Goal: Information Seeking & Learning: Learn about a topic

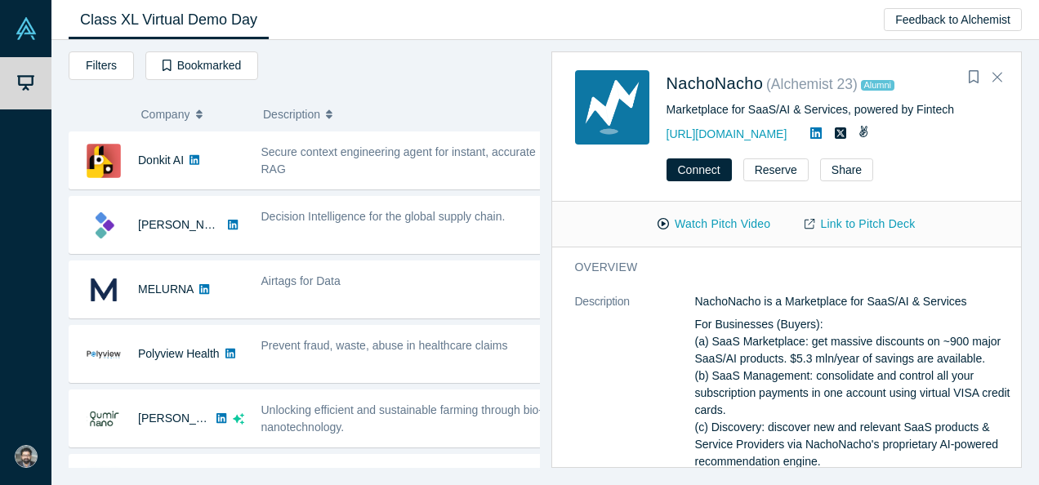
scroll to position [936, 0]
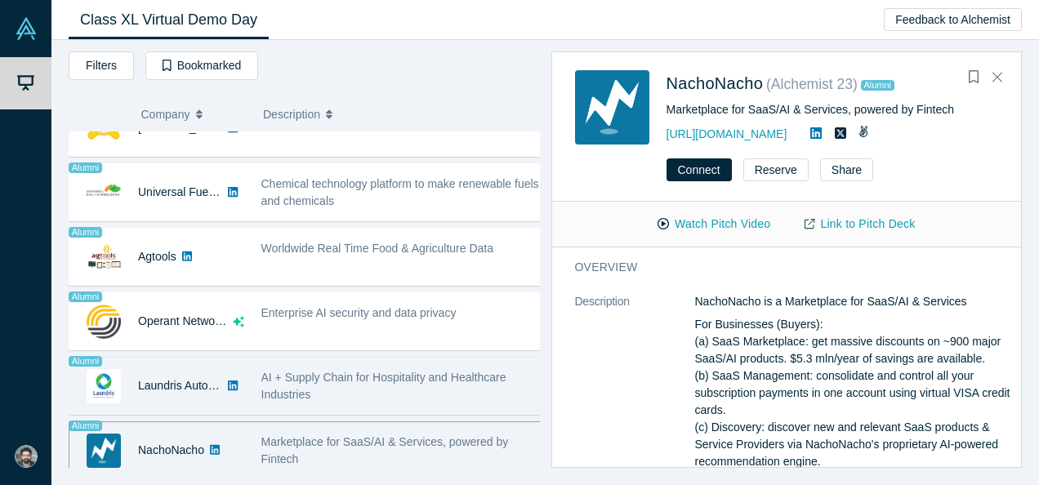
click at [391, 379] on div "AI + Supply Chain for Hospitality and Healthcare Industries" at bounding box center [402, 386] width 282 height 34
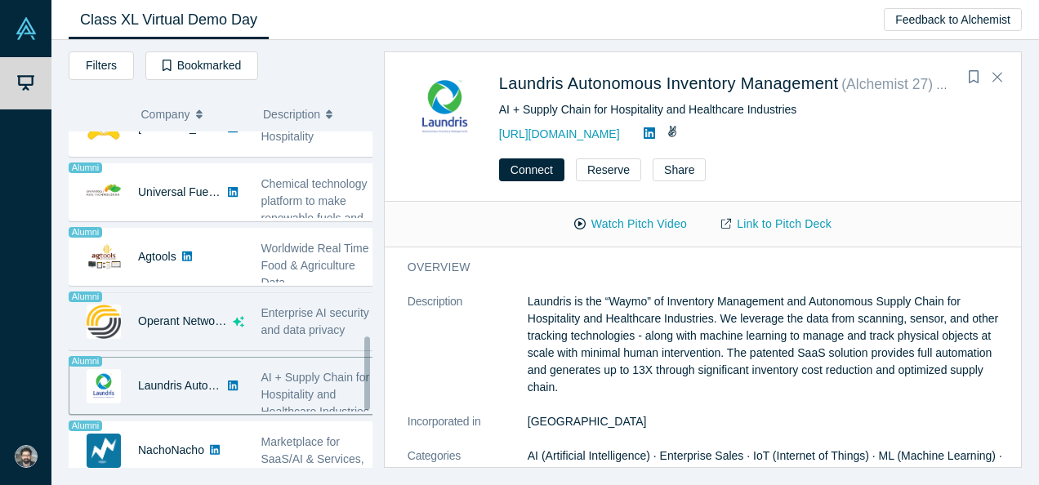
click at [214, 320] on div "Operant Networks" at bounding box center [182, 321] width 89 height 56
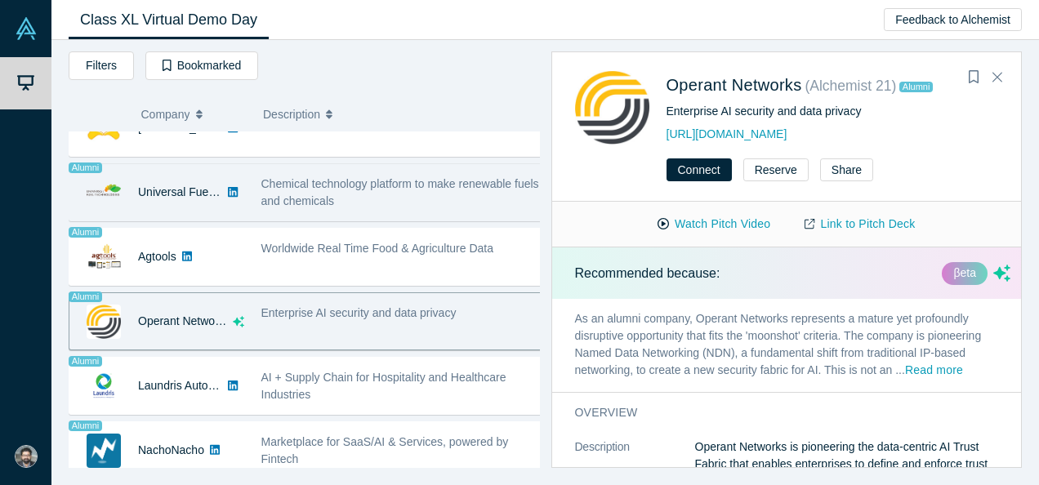
click at [325, 195] on span "Chemical technology platform to make renewable fuels and chemicals" at bounding box center [400, 192] width 278 height 30
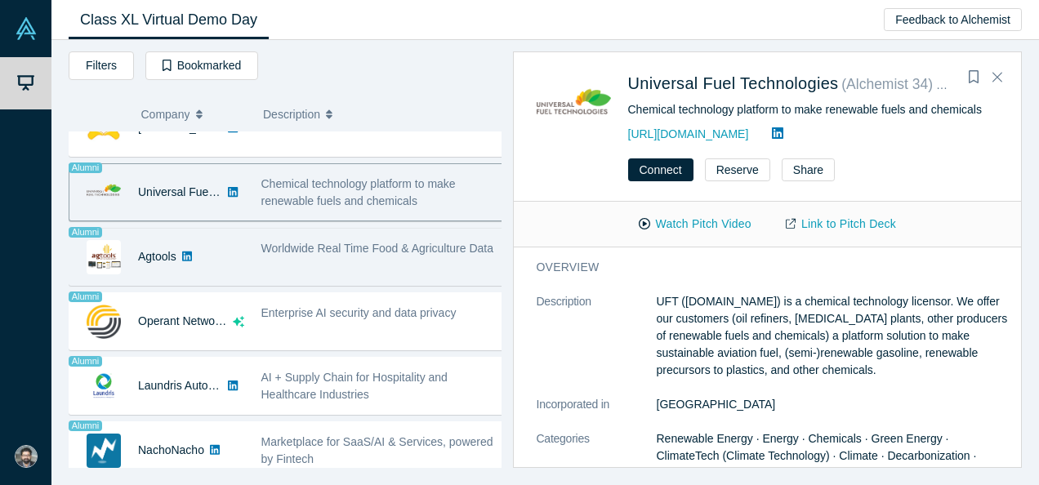
click at [371, 256] on div "Worldwide Real Time Food & Agriculture Data" at bounding box center [382, 256] width 260 height 51
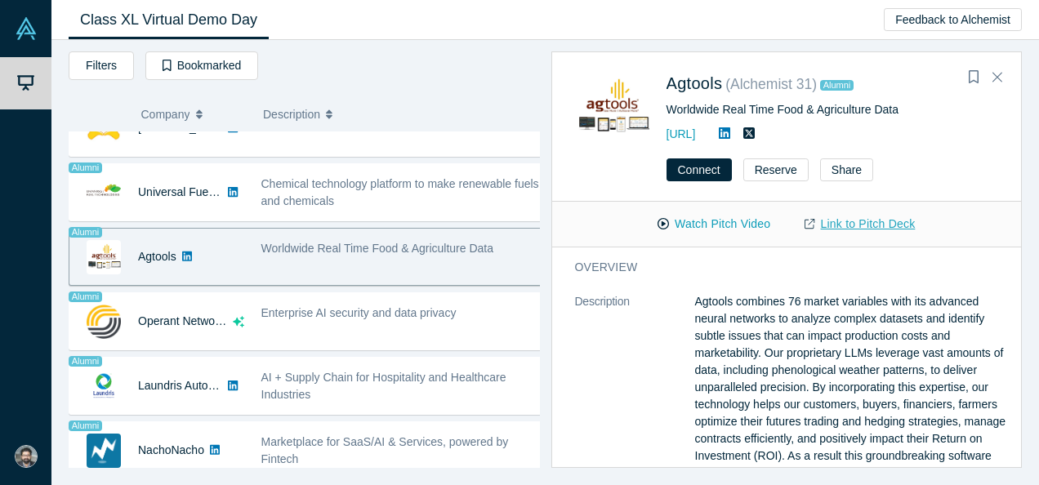
click at [859, 229] on link "Link to Pitch Deck" at bounding box center [859, 224] width 145 height 29
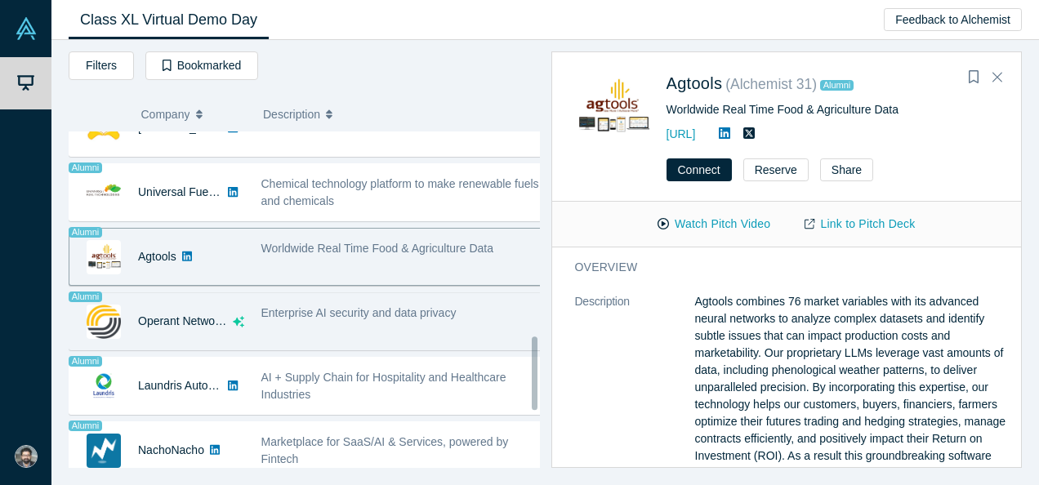
click at [410, 305] on div "Enterprise AI security and data privacy" at bounding box center [402, 313] width 282 height 17
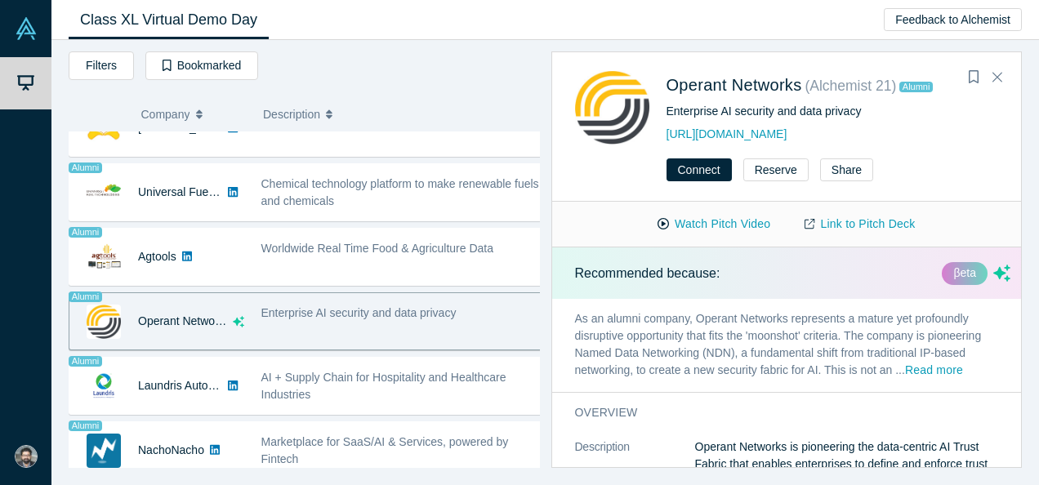
click at [733, 314] on p "As an alumni company, Operant Networks represents a mature yet profoundly disru…" at bounding box center [793, 345] width 482 height 93
click at [870, 225] on link "Link to Pitch Deck" at bounding box center [859, 224] width 145 height 29
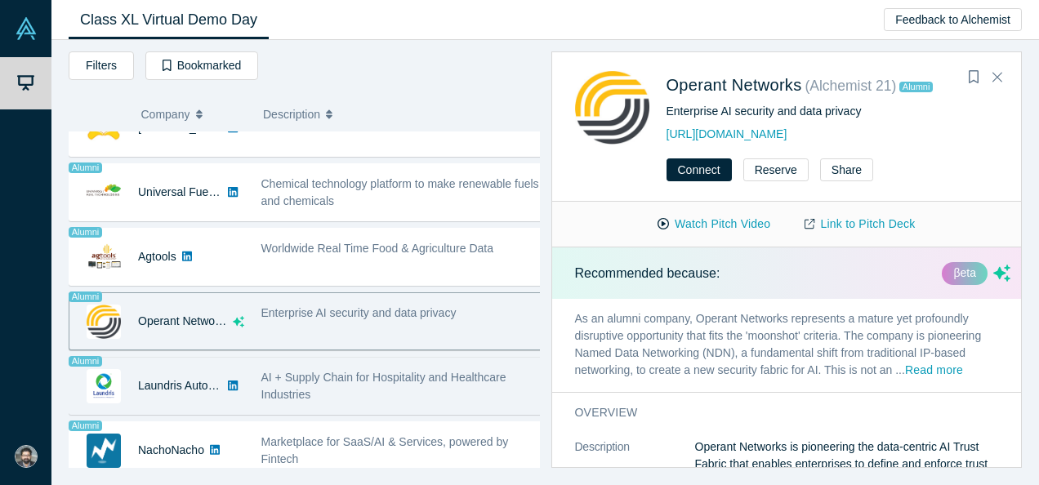
click at [350, 371] on span "AI + Supply Chain for Hospitality and Healthcare Industries" at bounding box center [383, 386] width 245 height 30
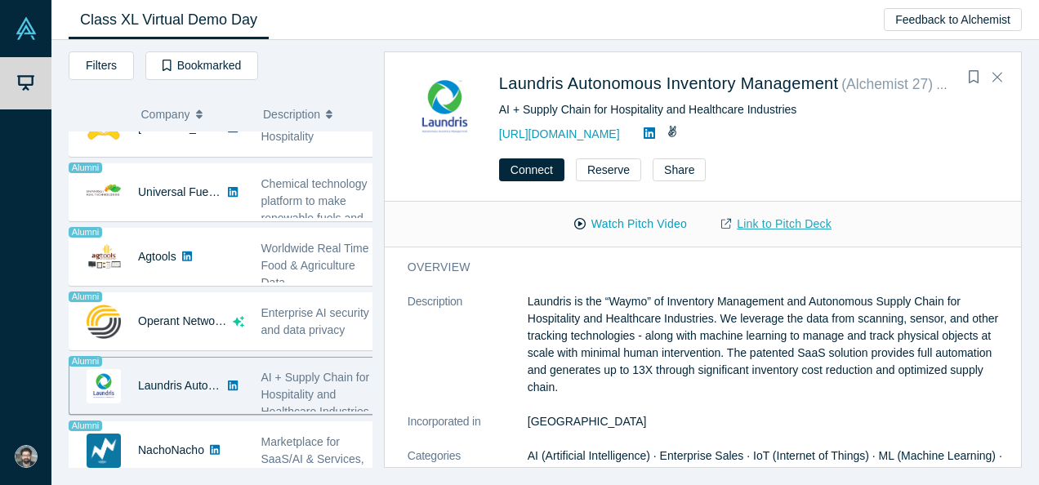
click at [800, 216] on link "Link to Pitch Deck" at bounding box center [776, 224] width 145 height 29
click at [993, 77] on icon "Close" at bounding box center [997, 76] width 10 height 15
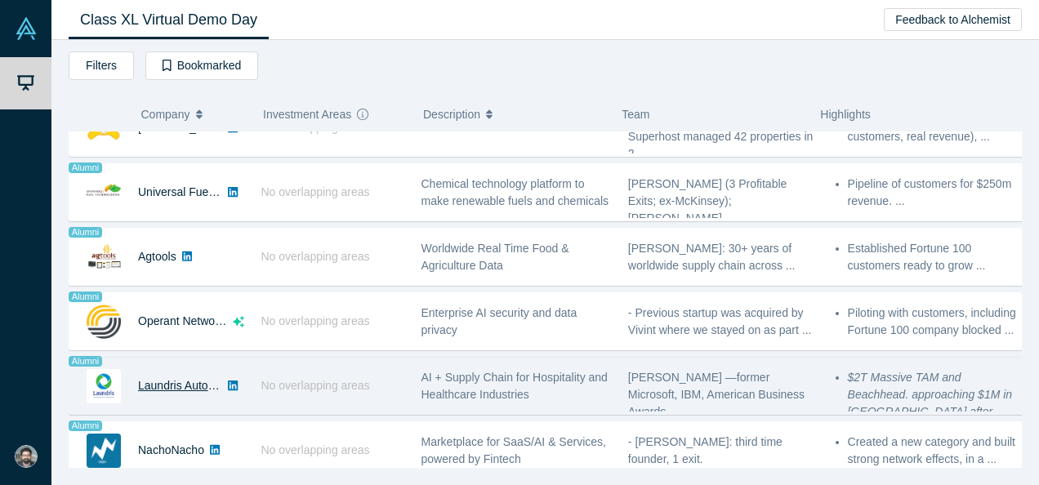
click at [167, 379] on link "Laundris Autonomous Inventory Management" at bounding box center [253, 385] width 231 height 13
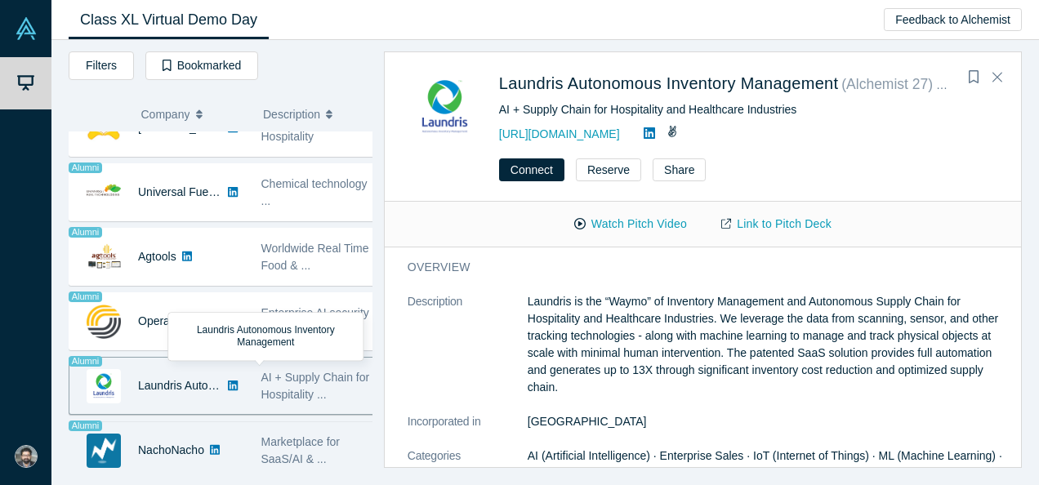
click at [341, 425] on div "Marketplace for SaaS/AI & ..." at bounding box center [317, 450] width 131 height 51
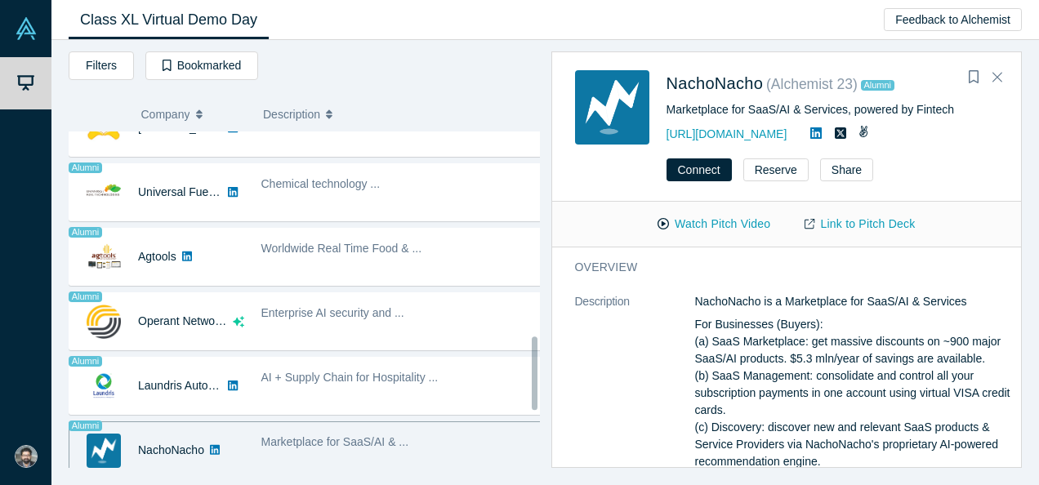
click at [497, 443] on div "Marketplace for SaaS/AI & ..." at bounding box center [401, 450] width 299 height 51
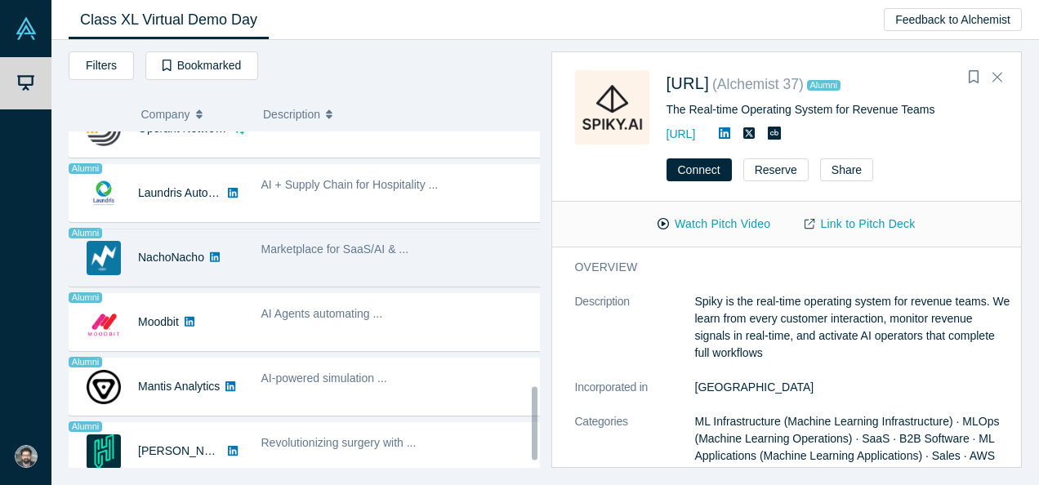
scroll to position [1192, 0]
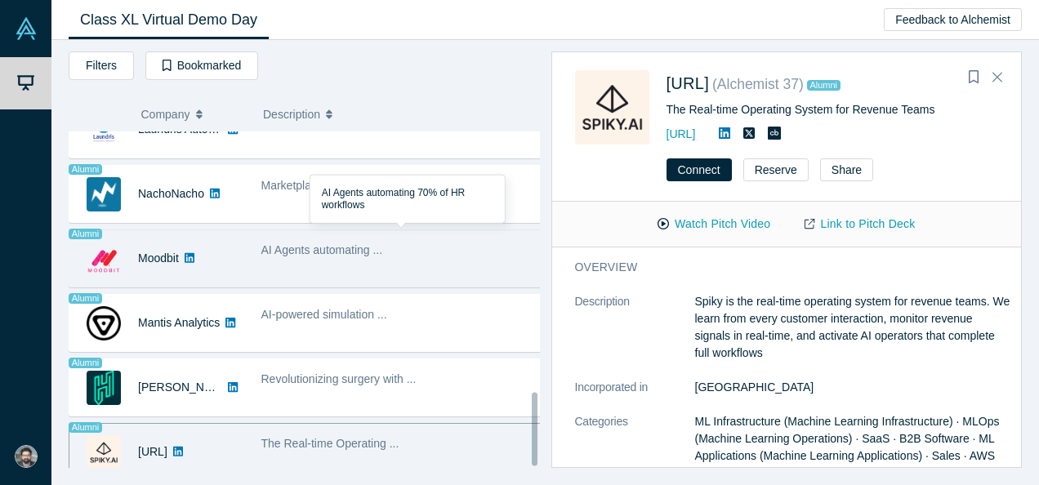
click at [412, 242] on div "AI Agents automating ..." at bounding box center [402, 250] width 282 height 17
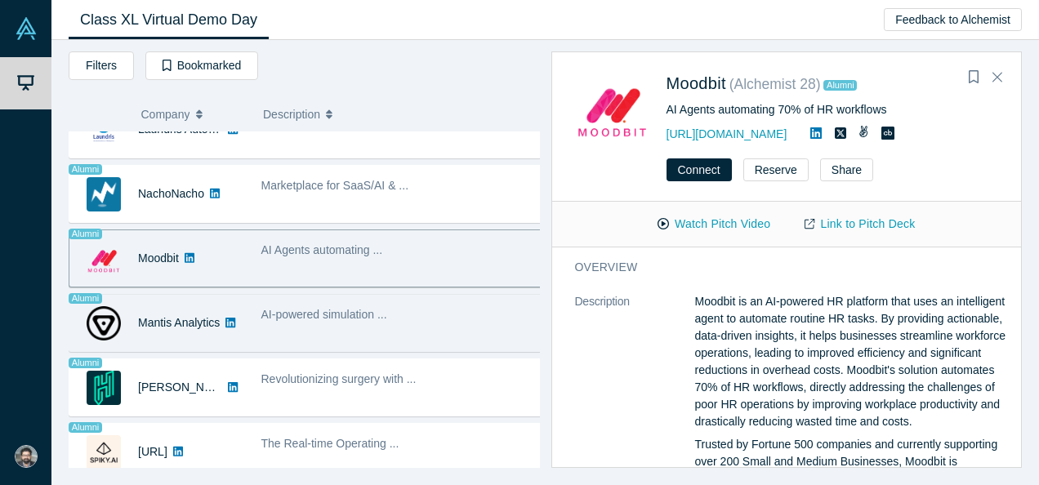
drag, startPoint x: 485, startPoint y: 319, endPoint x: 480, endPoint y: 289, distance: 30.6
click at [480, 297] on div "AI-powered simulation ..." at bounding box center [401, 322] width 299 height 51
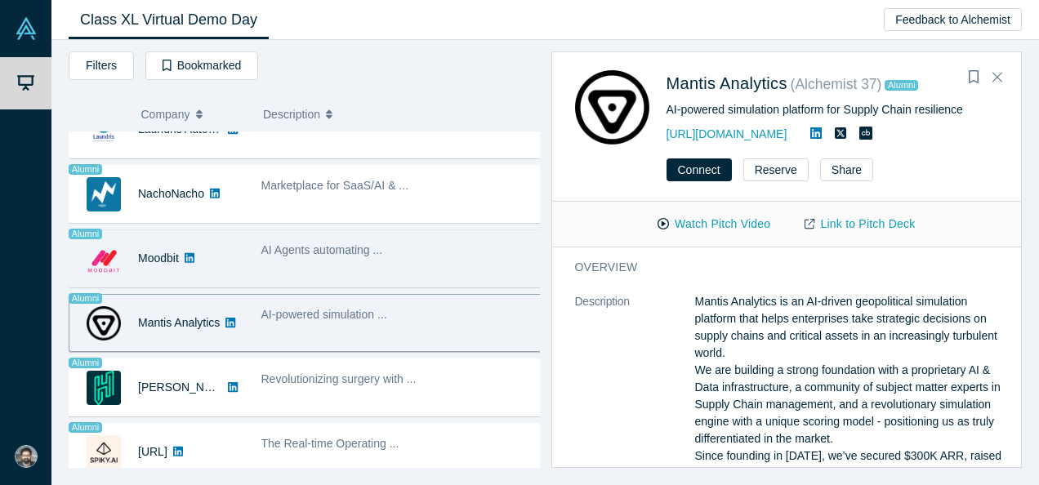
click at [465, 251] on div "AI Agents automating ..." at bounding box center [401, 258] width 299 height 51
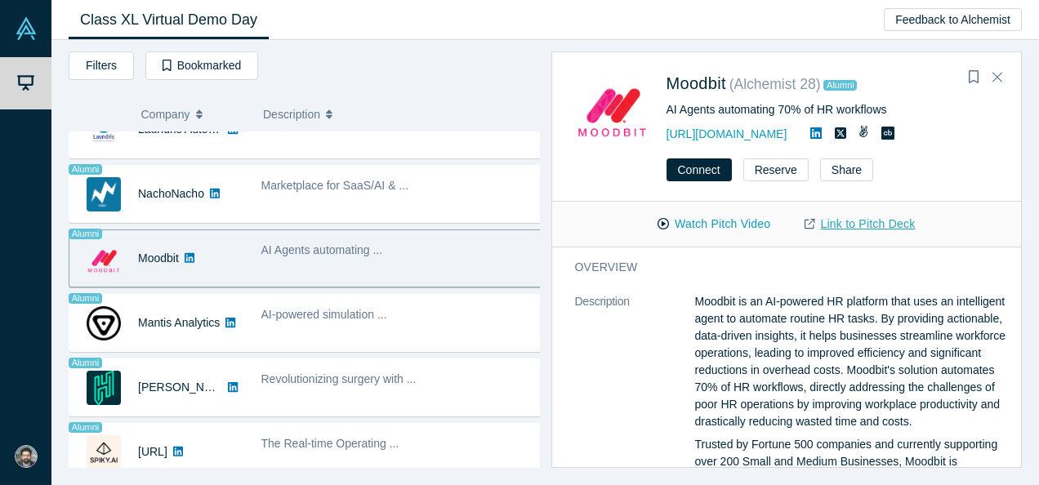
click at [856, 229] on link "Link to Pitch Deck" at bounding box center [859, 224] width 145 height 29
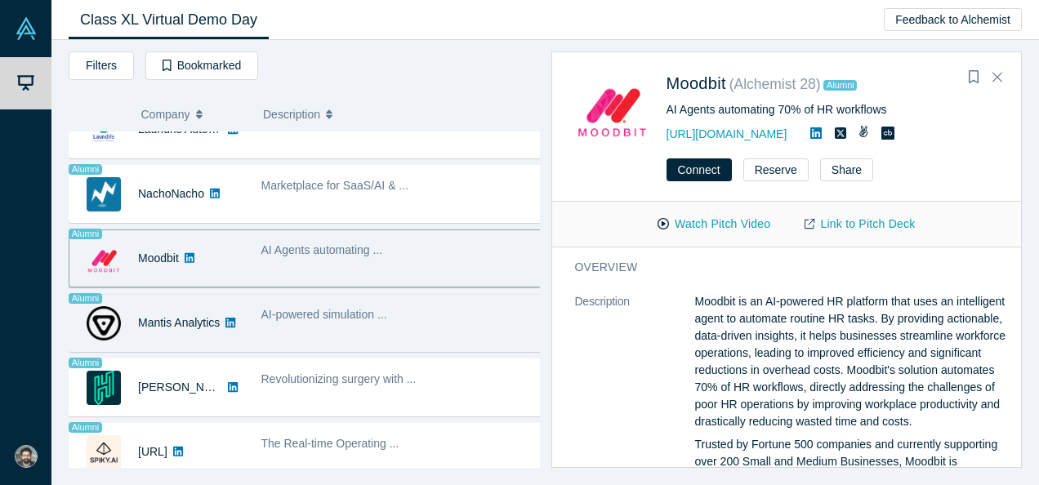
click at [411, 315] on div "AI-powered simulation ..." at bounding box center [401, 322] width 299 height 51
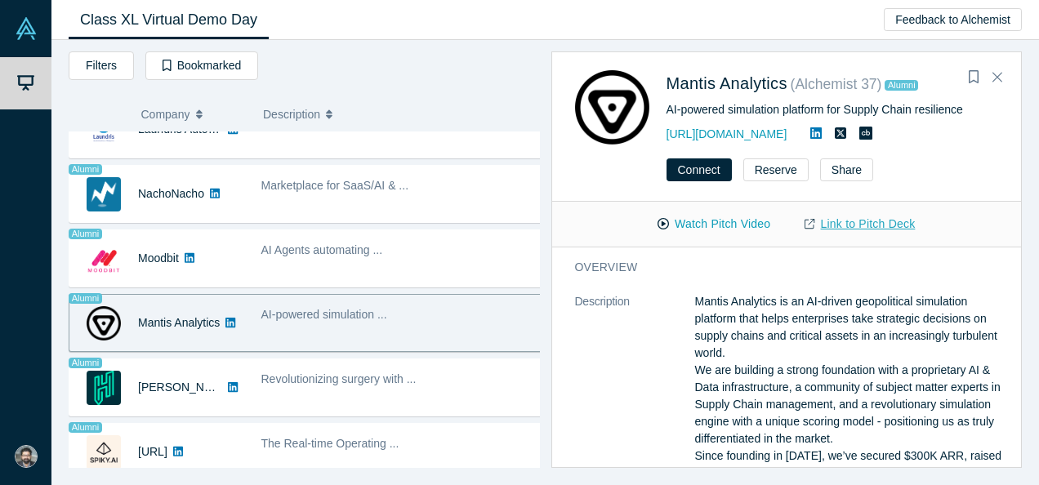
click at [859, 220] on link "Link to Pitch Deck" at bounding box center [859, 224] width 145 height 29
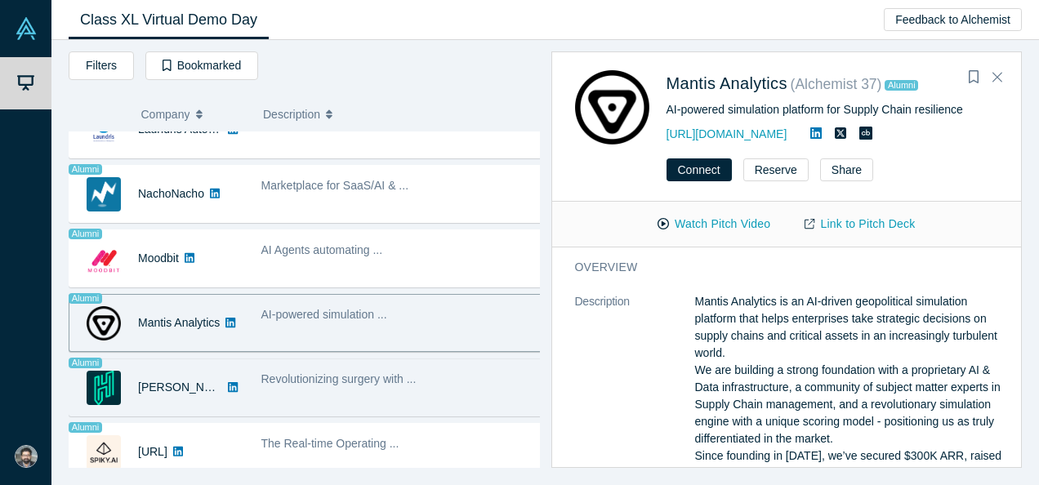
click at [426, 385] on div "Revolutionizing surgery with ..." at bounding box center [401, 387] width 299 height 51
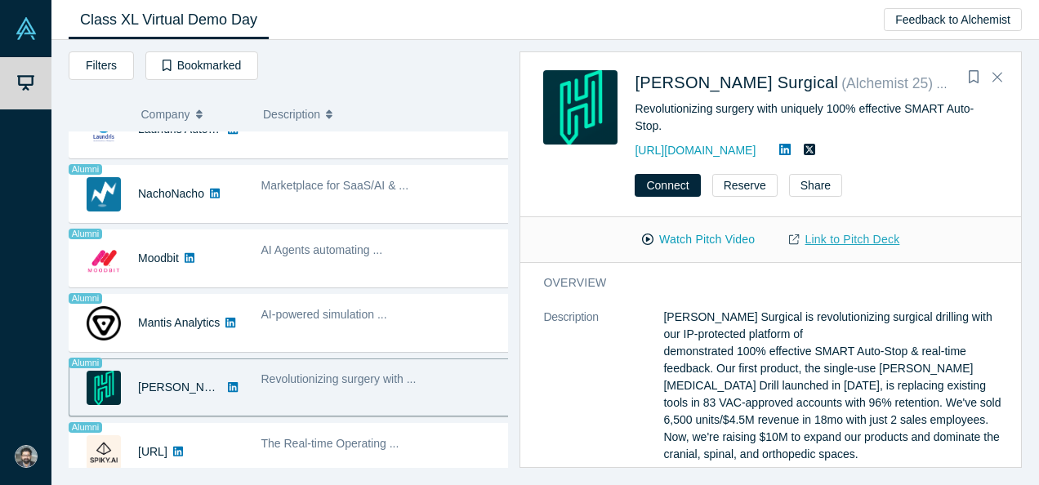
click at [839, 233] on link "Link to Pitch Deck" at bounding box center [844, 239] width 145 height 29
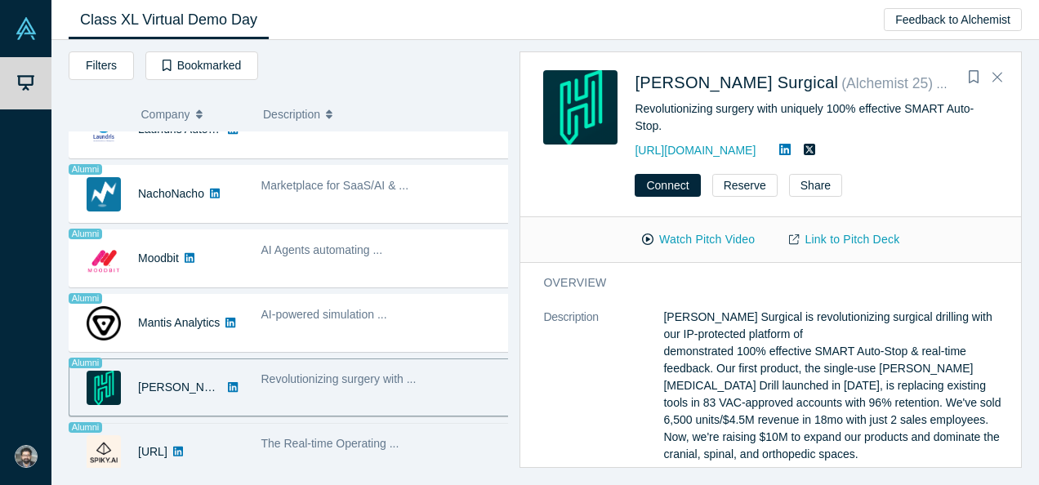
click at [461, 435] on div "The Real-time Operating ..." at bounding box center [386, 443] width 250 height 17
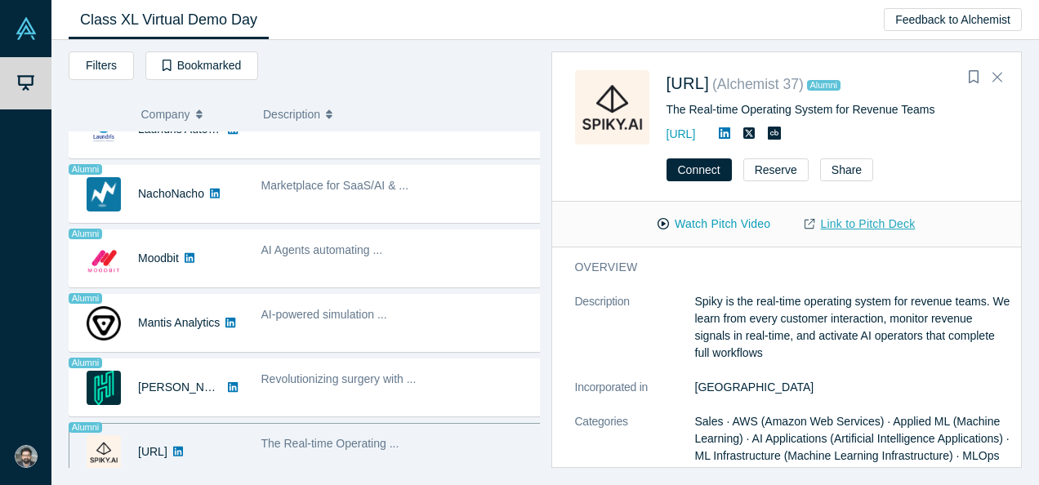
click at [869, 234] on link "Link to Pitch Deck" at bounding box center [859, 224] width 145 height 29
click at [997, 82] on icon "Close" at bounding box center [997, 76] width 10 height 15
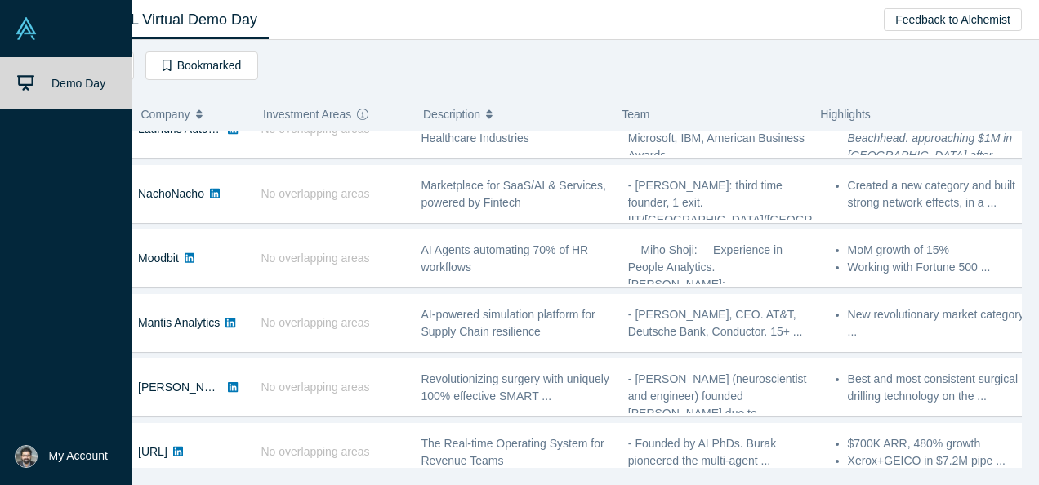
click at [40, 40] on link at bounding box center [65, 28] width 131 height 57
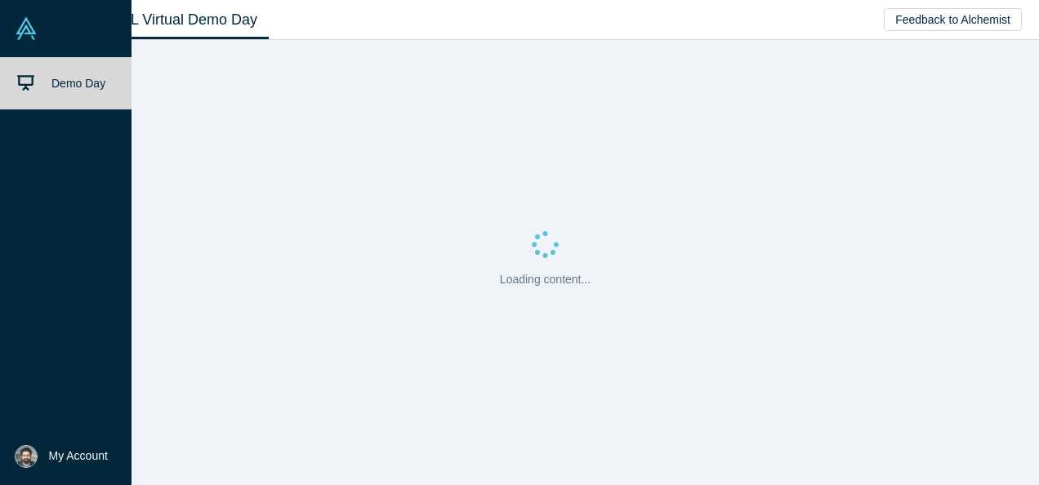
click at [56, 85] on span "Demo Day" at bounding box center [78, 83] width 54 height 13
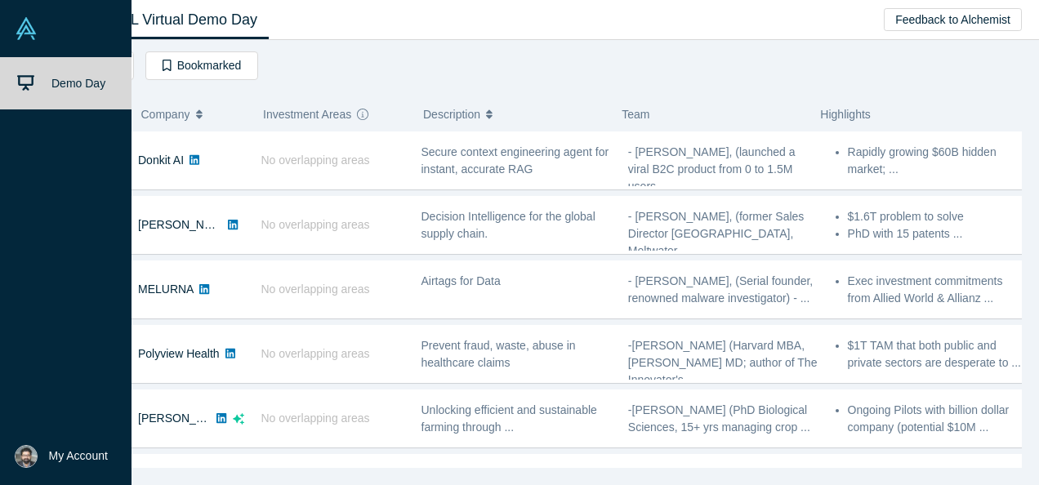
click at [11, 10] on link at bounding box center [65, 28] width 131 height 57
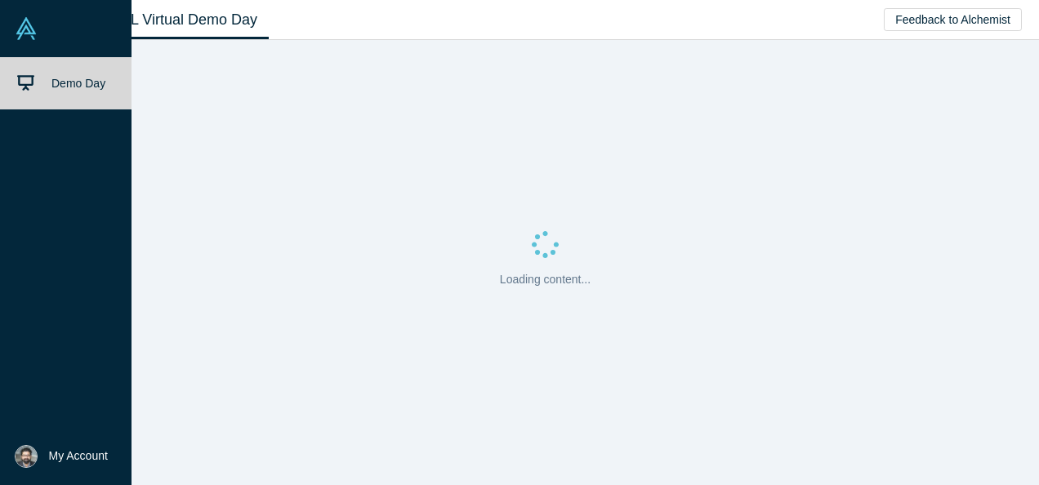
click at [23, 28] on img at bounding box center [26, 28] width 23 height 23
